Goal: Task Accomplishment & Management: Use online tool/utility

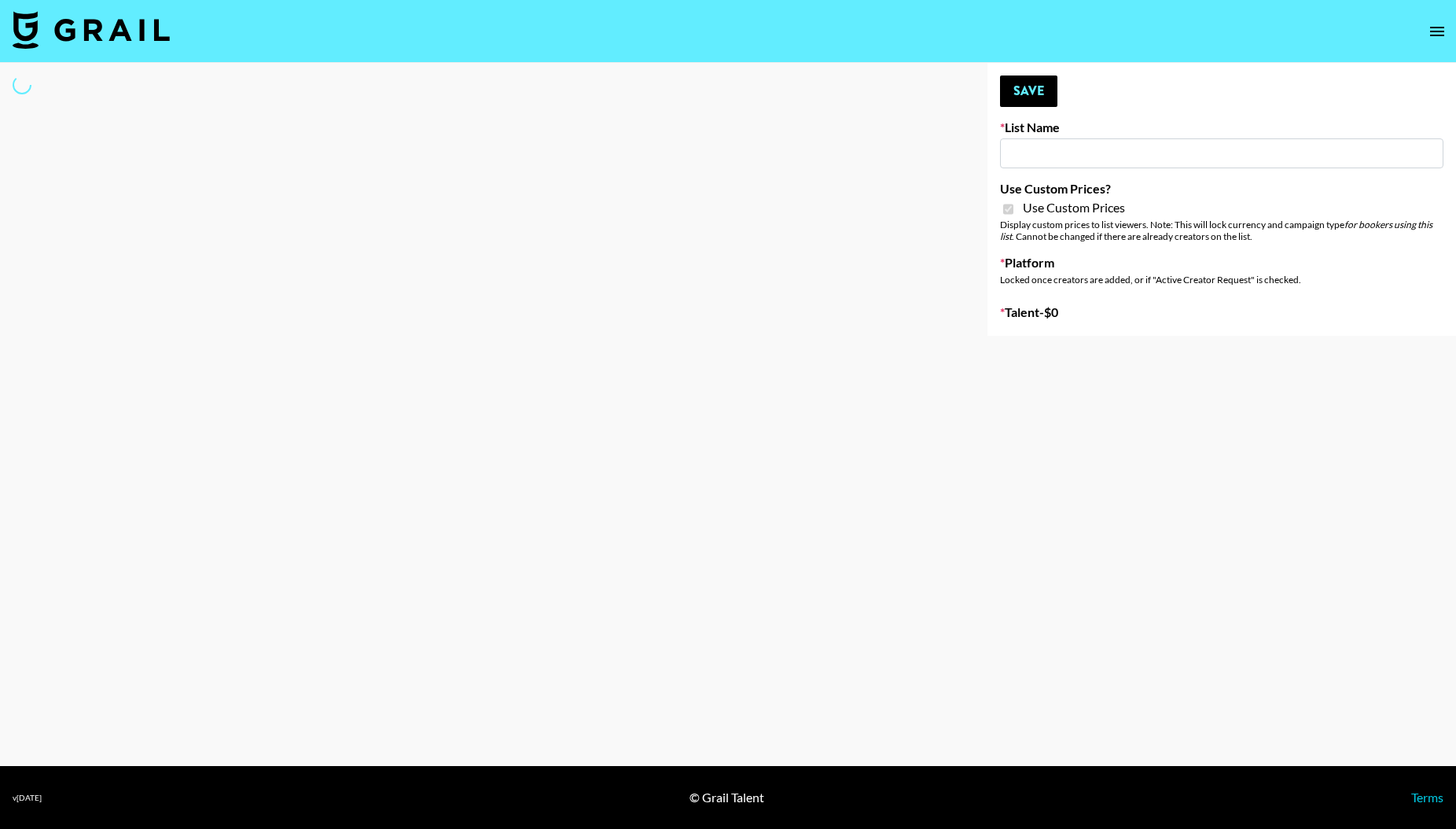
type input "Gensmo (Tiktok)"
checkbox input "true"
select select "Brand"
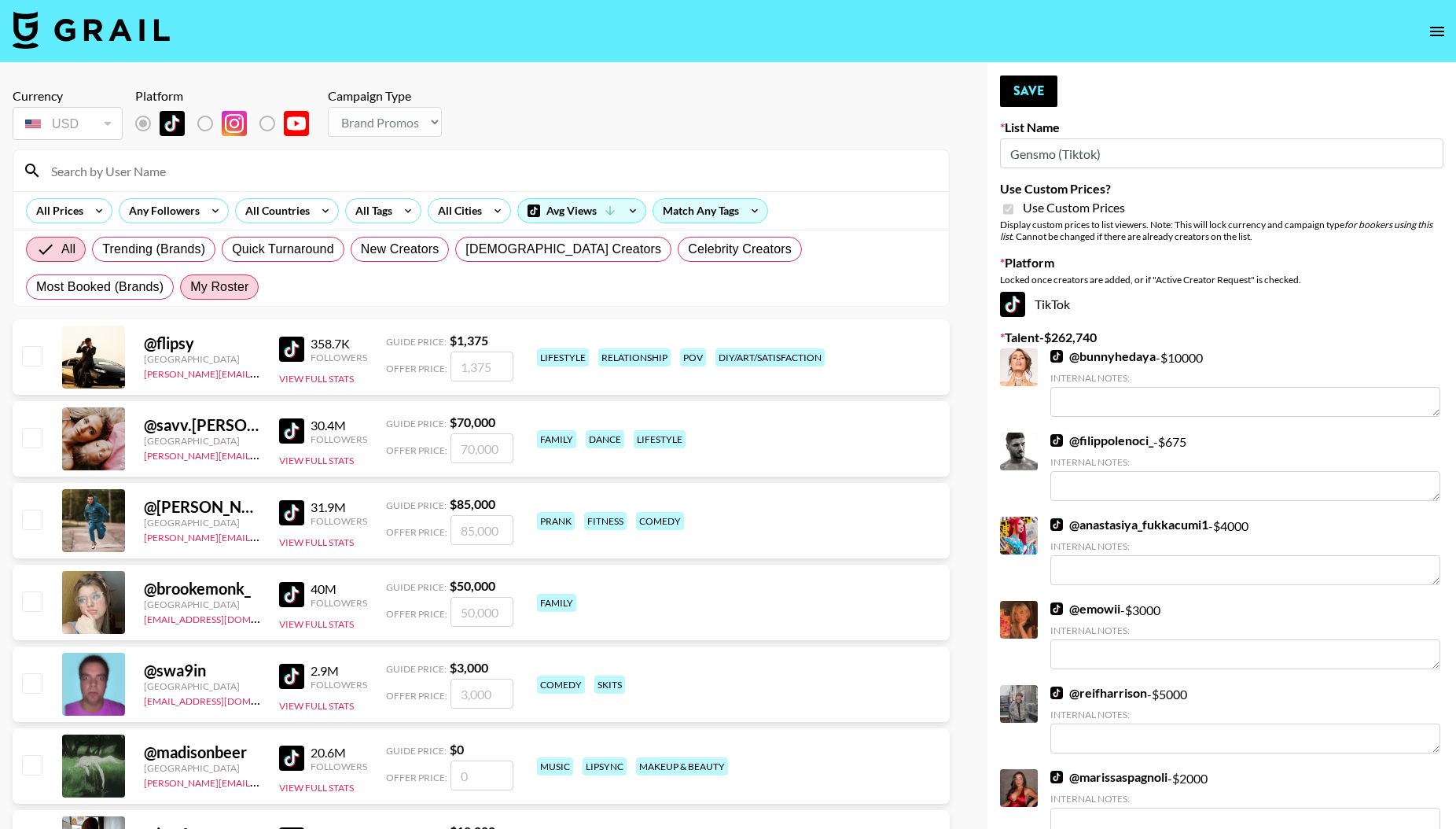
click at [190, 285] on span "My Roster" at bounding box center [219, 287] width 58 height 19
click at [190, 287] on input "My Roster" at bounding box center [190, 287] width 0 height 0
radio input "true"
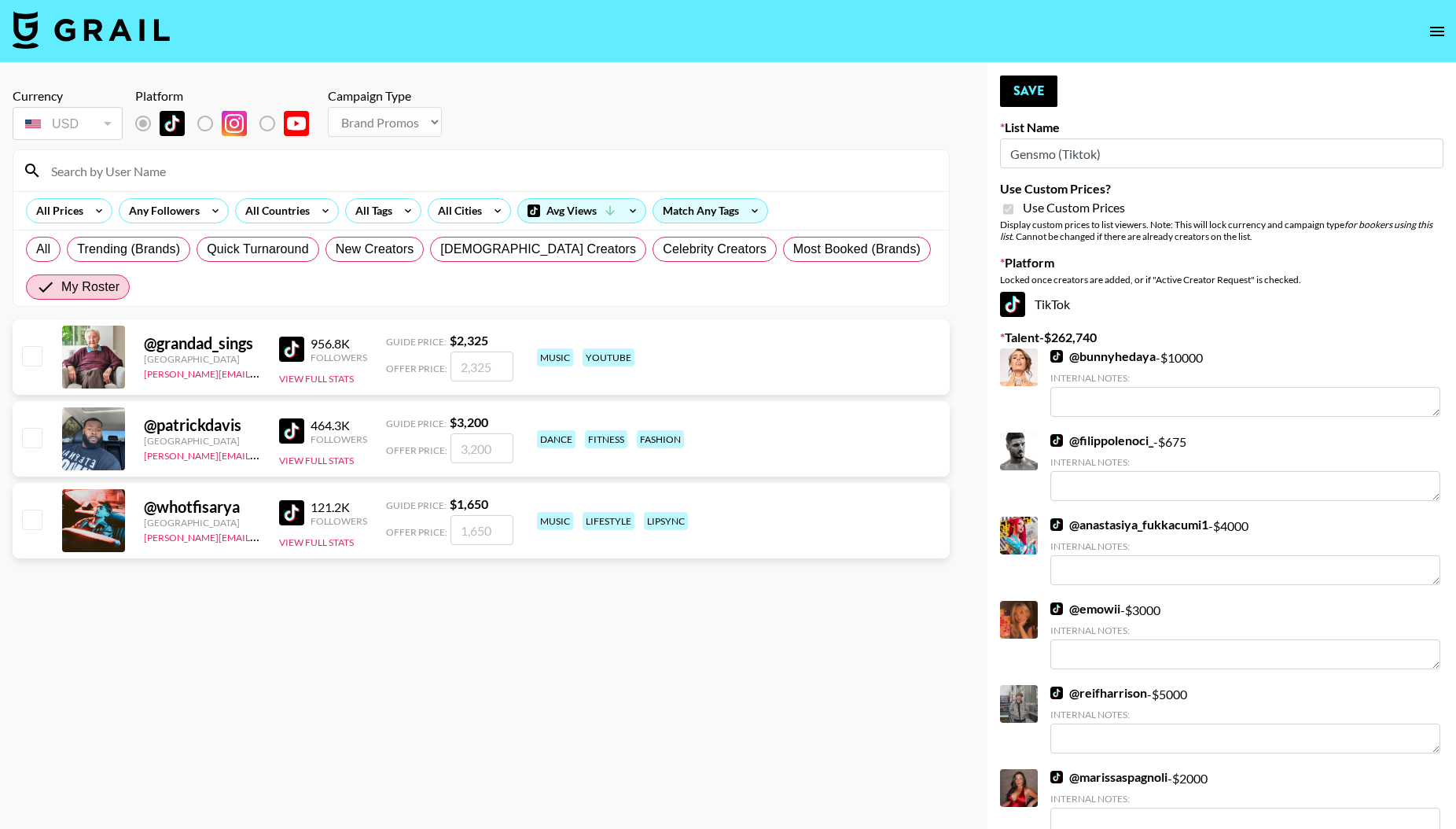
click at [32, 439] on input "checkbox" at bounding box center [31, 437] width 19 height 19
checkbox input "true"
type input "3200"
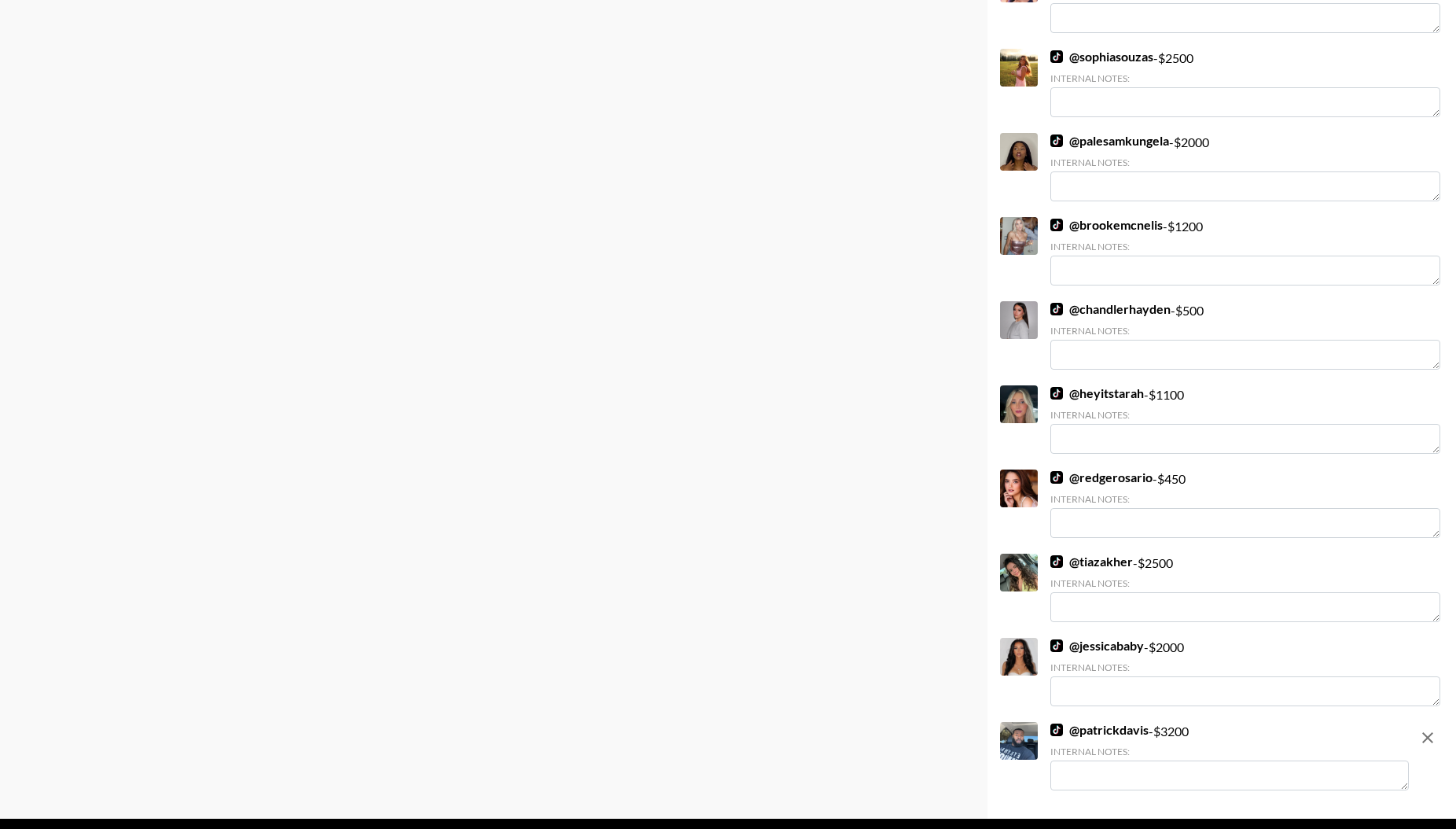
scroll to position [8096, 0]
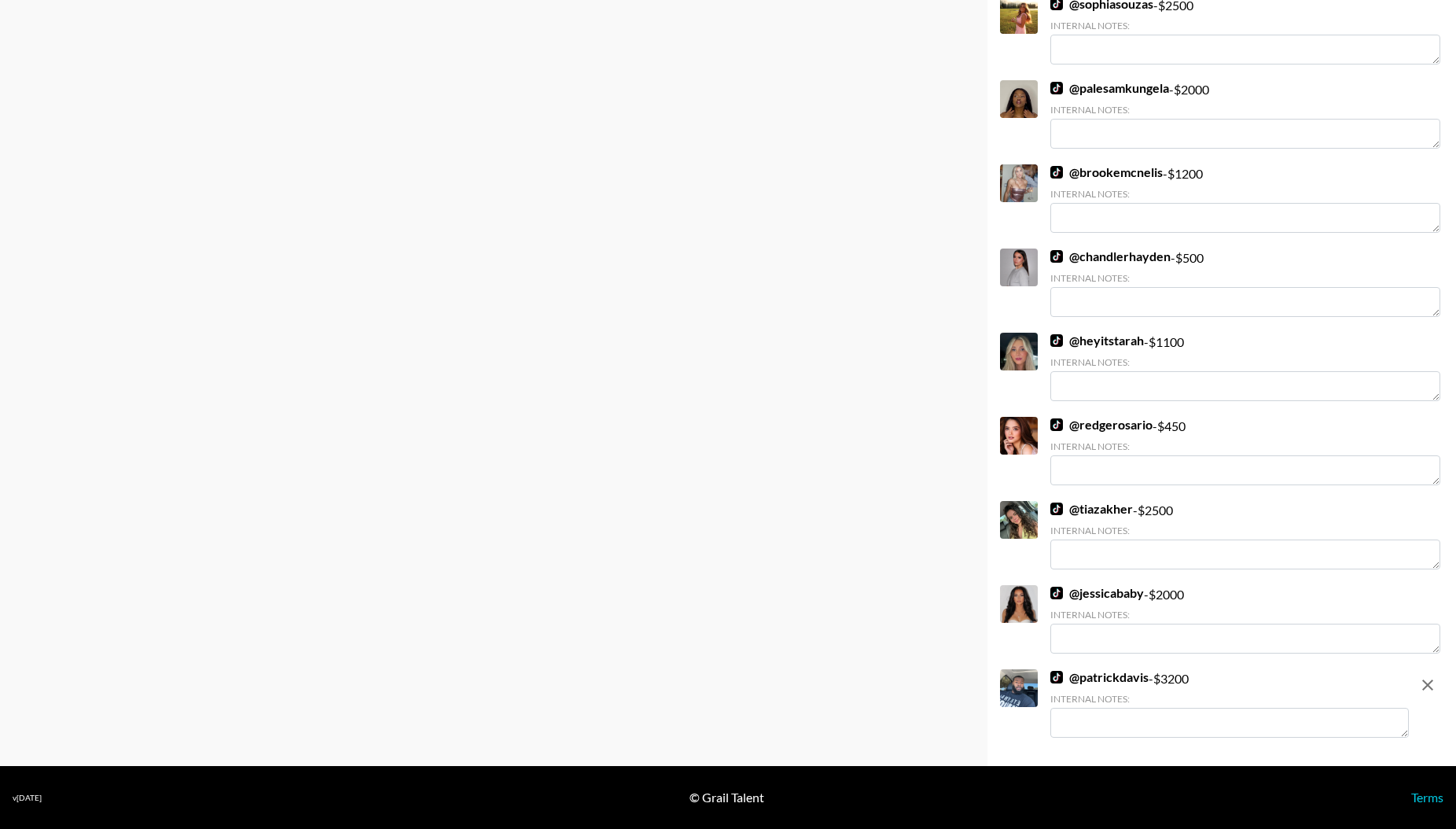
click at [1108, 722] on textarea at bounding box center [1230, 723] width 359 height 29
type textarea "Summer special! $1600!"
checkbox input "false"
